Goal: Task Accomplishment & Management: Manage account settings

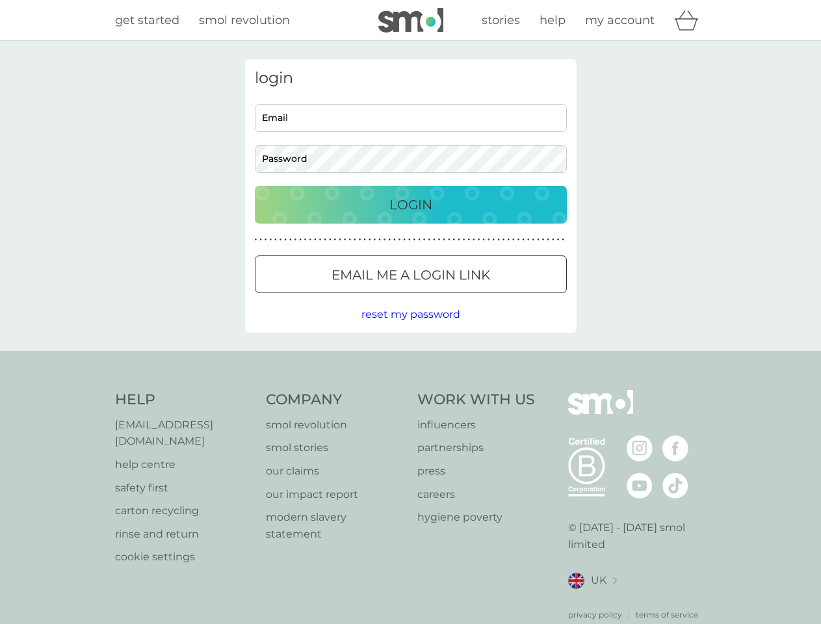
click at [691, 20] on icon "basket" at bounding box center [686, 20] width 25 height 20
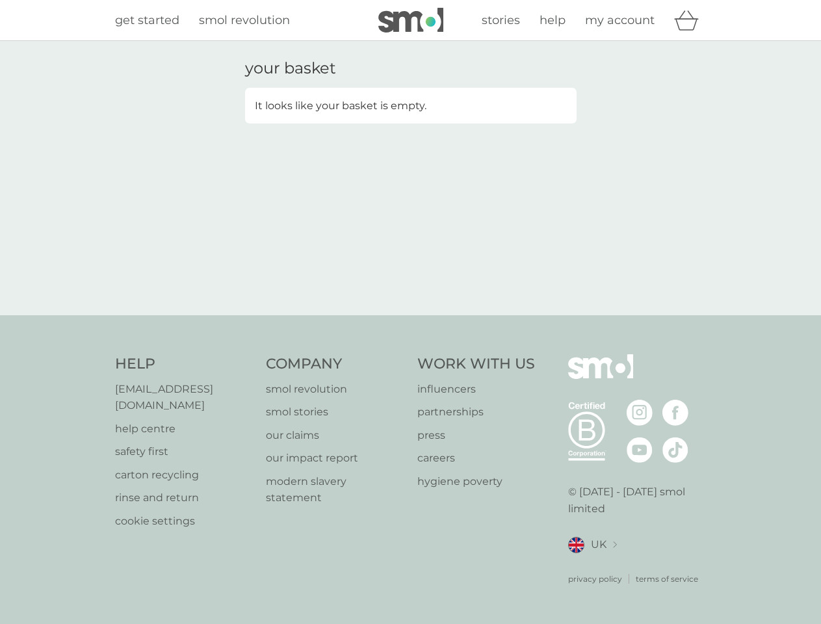
click at [411, 274] on div "your basket It looks like your basket is empty." at bounding box center [410, 178] width 351 height 238
click at [410, 315] on div "your basket It looks like your basket is empty." at bounding box center [410, 178] width 821 height 274
click at [592, 564] on div "privacy policy terms of service" at bounding box center [637, 569] width 139 height 32
